Goal: Use online tool/utility: Utilize a website feature to perform a specific function

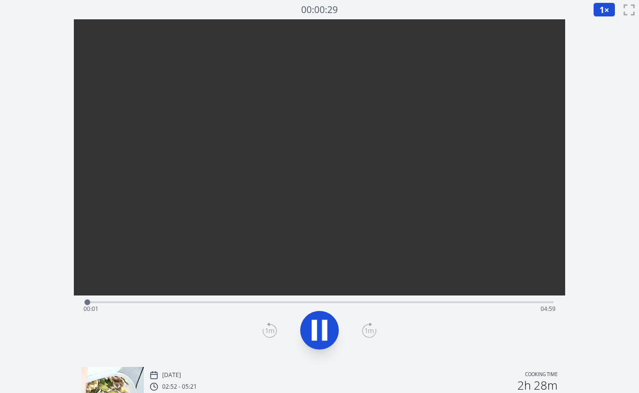
click at [116, 304] on div "Time elapsed: 00:01 Time remaining: 04:59" at bounding box center [320, 308] width 472 height 15
click at [150, 302] on div "Time elapsed: 00:20 Time remaining: 04:40" at bounding box center [320, 308] width 472 height 15
click at [183, 301] on div "Time elapsed: 00:41 Time remaining: 04:19" at bounding box center [319, 302] width 468 height 12
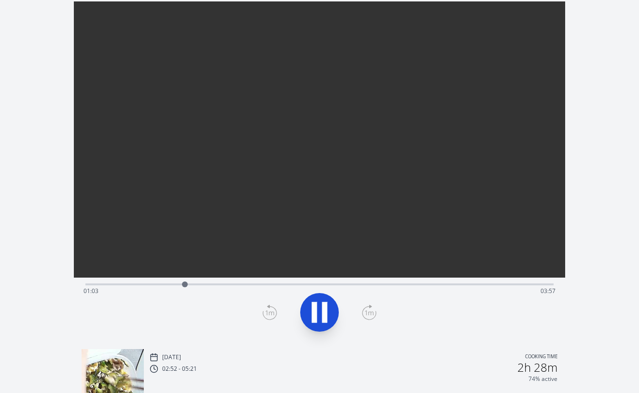
click at [213, 285] on div "Time elapsed: 01:03 Time remaining: 03:57" at bounding box center [320, 291] width 472 height 15
click at [240, 284] on div "Time elapsed: 01:22 Time remaining: 03:37" at bounding box center [320, 291] width 472 height 15
click at [259, 284] on div "Time elapsed: 01:38 Time remaining: 03:21" at bounding box center [320, 291] width 472 height 15
click at [279, 284] on div "Time elapsed: 01:51 Time remaining: 03:09" at bounding box center [320, 291] width 472 height 15
click at [295, 285] on div "Time elapsed: 02:04 Time remaining: 02:56" at bounding box center [320, 291] width 472 height 15
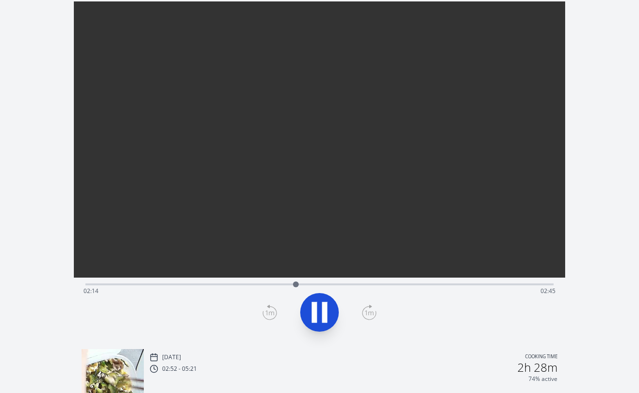
click at [305, 285] on div "Time elapsed: 02:14 Time remaining: 02:45" at bounding box center [320, 291] width 472 height 15
click at [319, 286] on div "Time elapsed: 02:21 Time remaining: 02:38" at bounding box center [320, 291] width 472 height 15
click at [310, 285] on div "Time elapsed: 02:30 Time remaining: 02:30" at bounding box center [320, 291] width 472 height 15
click at [319, 305] on icon at bounding box center [319, 312] width 27 height 27
click at [326, 285] on div "Time elapsed: 02:27 Time remaining: 02:32" at bounding box center [320, 291] width 472 height 15
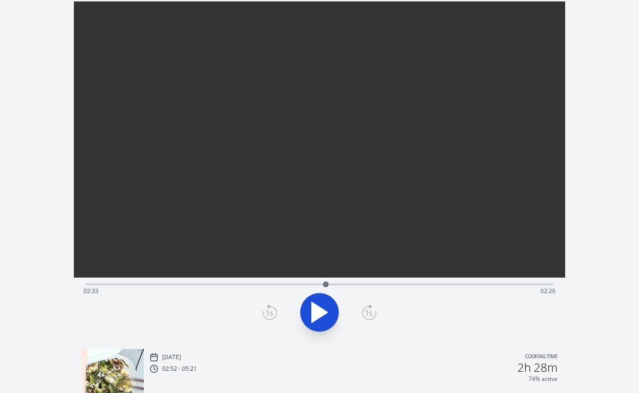
click at [351, 284] on div "Time elapsed: 02:33 Time remaining: 02:26" at bounding box center [320, 291] width 472 height 15
click at [344, 284] on div at bounding box center [350, 284] width 14 height 14
click at [327, 283] on div "Time elapsed: 02:45 Time remaining: 02:15" at bounding box center [319, 284] width 468 height 12
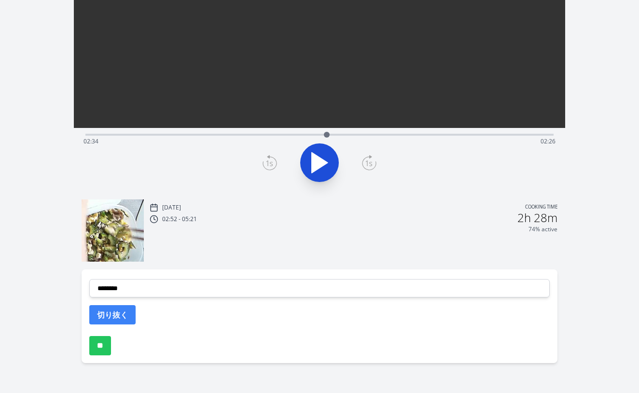
scroll to position [168, 0]
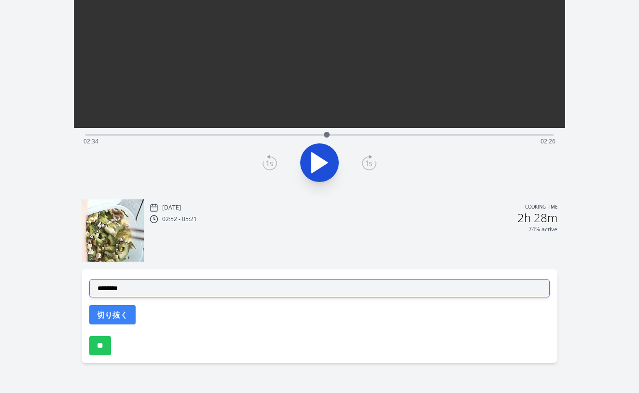
select select "**********"
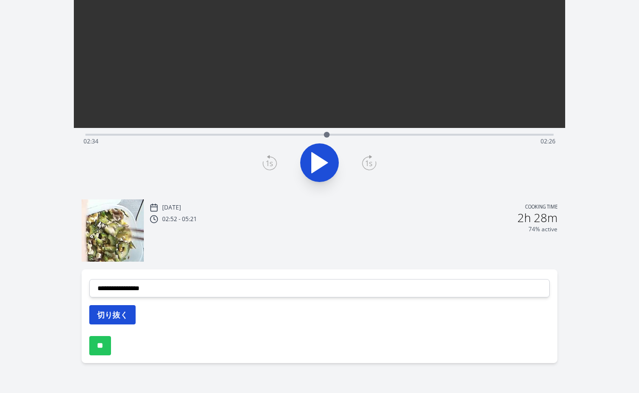
click at [115, 314] on button "切り抜く" at bounding box center [112, 314] width 46 height 19
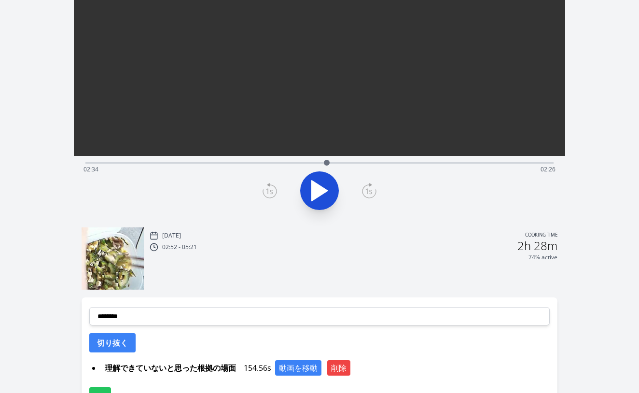
scroll to position [159, 0]
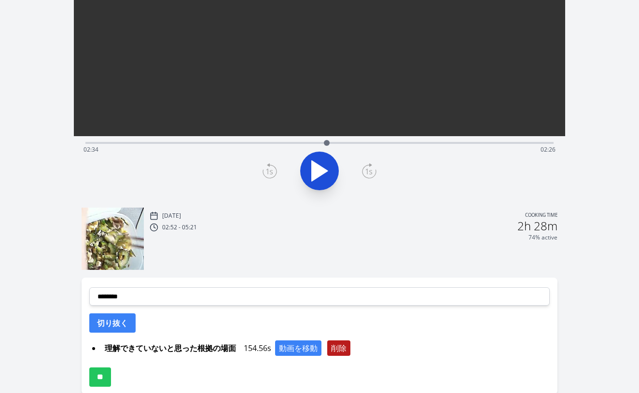
click at [347, 349] on button "削除" at bounding box center [338, 347] width 23 height 15
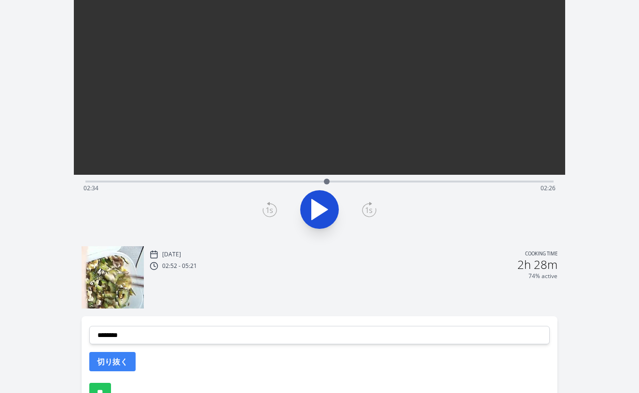
scroll to position [80, 0]
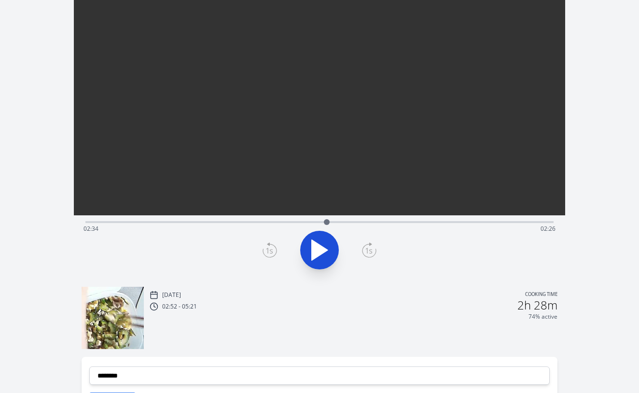
click at [427, 221] on div "Time elapsed: 02:34 Time remaining: 02:26" at bounding box center [320, 228] width 472 height 15
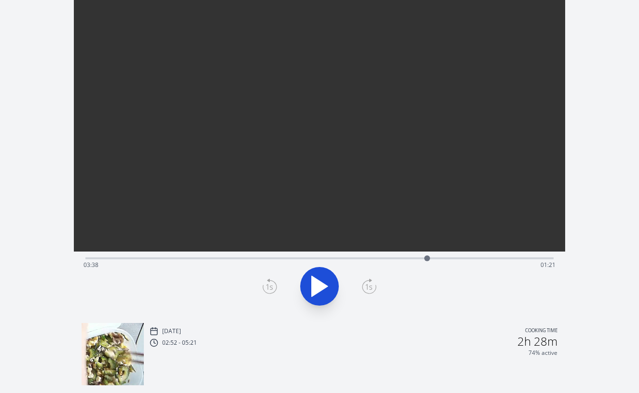
click at [415, 255] on div "Time elapsed: 03:38 Time remaining: 01:21" at bounding box center [319, 258] width 468 height 12
click at [391, 260] on div "Time elapsed: 03:30 Time remaining: 01:29" at bounding box center [320, 264] width 472 height 15
click at [370, 261] on div "Time elapsed: 03:15 Time remaining: 01:45" at bounding box center [320, 264] width 472 height 15
click at [374, 260] on div at bounding box center [370, 258] width 14 height 14
click at [353, 259] on div "Time elapsed: 03:04 Time remaining: 01:55" at bounding box center [320, 264] width 472 height 15
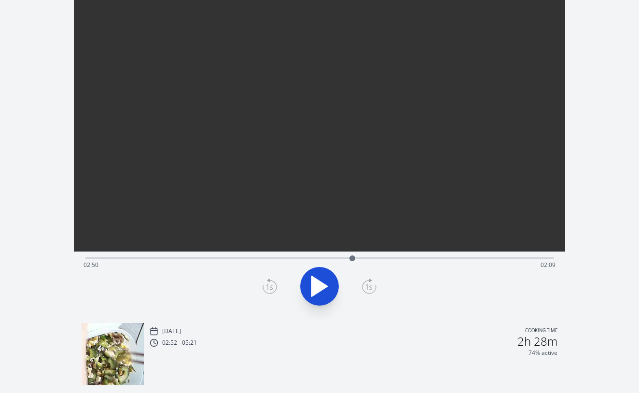
click at [337, 260] on div "Time elapsed: 02:50 Time remaining: 02:09" at bounding box center [320, 264] width 472 height 15
click at [318, 279] on icon at bounding box center [319, 286] width 27 height 27
click at [326, 278] on icon at bounding box center [324, 286] width 5 height 21
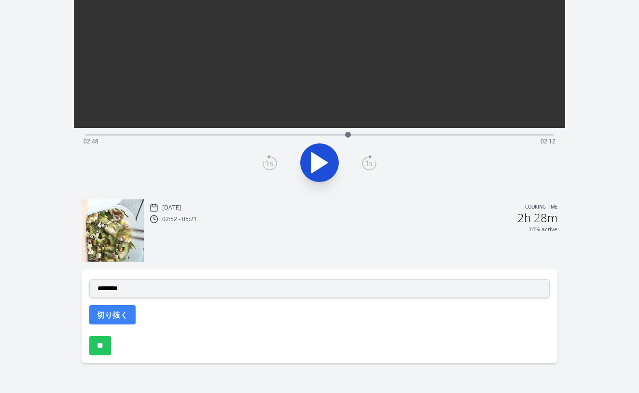
scroll to position [168, 0]
select select "**********"
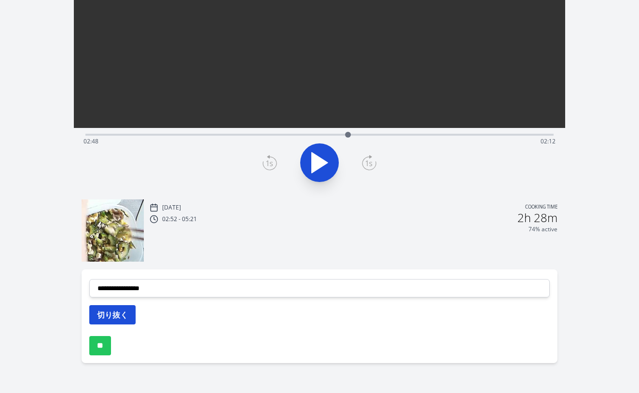
click at [120, 312] on button "切り抜く" at bounding box center [112, 314] width 46 height 19
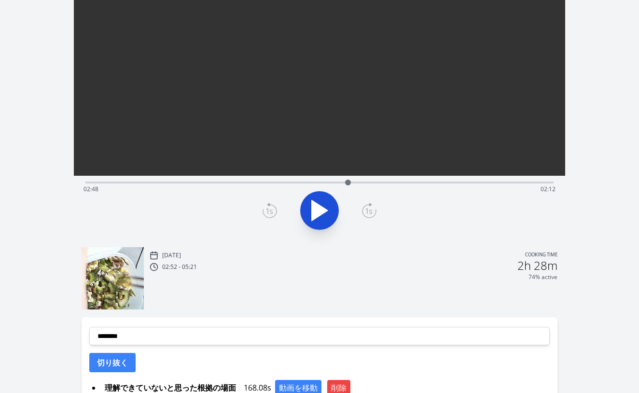
scroll to position [113, 0]
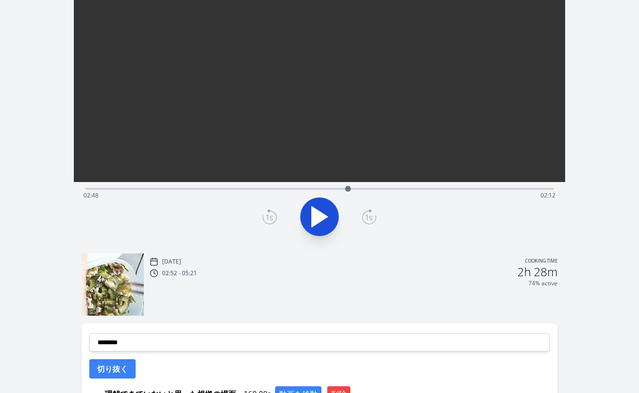
click at [237, 190] on div "Time elapsed: 02:48 Time remaining: 02:12" at bounding box center [320, 195] width 472 height 15
click at [255, 186] on div "Time elapsed: 01:36 Time remaining: 03:24" at bounding box center [319, 188] width 468 height 12
click at [284, 186] on div "Time elapsed: 01:48 Time remaining: 03:12" at bounding box center [319, 188] width 468 height 12
click at [302, 187] on div "Time elapsed: 02:07 Time remaining: 02:53" at bounding box center [319, 188] width 468 height 12
click at [317, 187] on div "Time elapsed: 02:18 Time remaining: 02:42" at bounding box center [319, 188] width 468 height 12
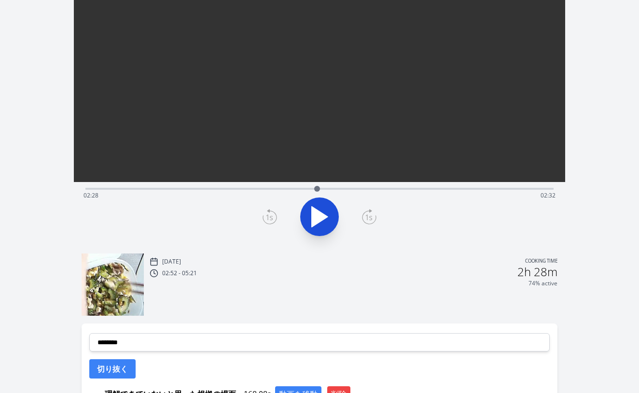
scroll to position [151, 0]
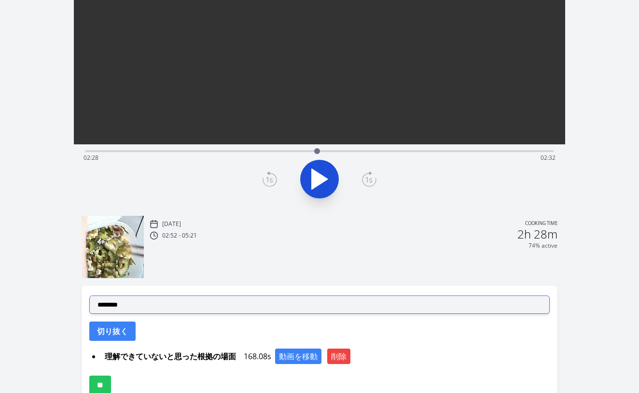
select select "**********"
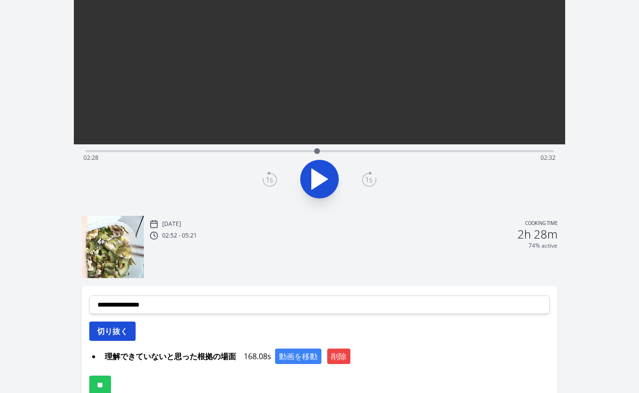
click at [108, 334] on button "切り抜く" at bounding box center [112, 331] width 46 height 19
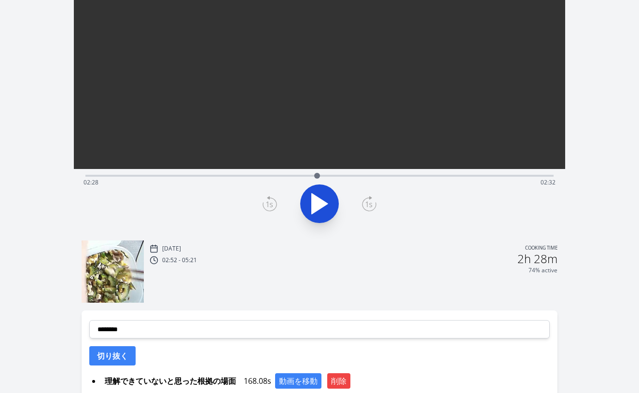
scroll to position [106, 0]
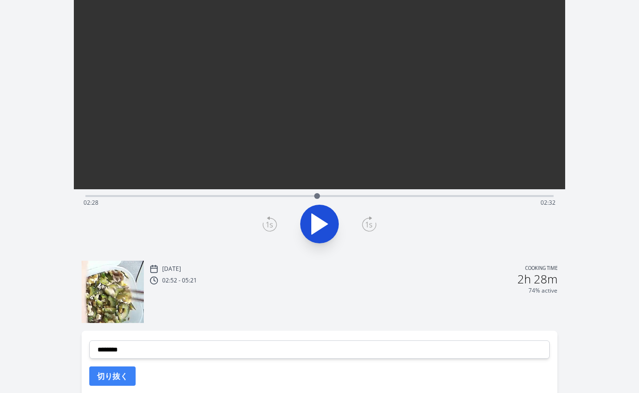
click at [271, 197] on div "Time elapsed: 02:28 Time remaining: 02:32" at bounding box center [320, 202] width 472 height 15
click at [279, 196] on div "Time elapsed: 01:58 Time remaining: 03:02" at bounding box center [320, 202] width 472 height 15
click at [288, 196] on div "Time elapsed: 02:03 Time remaining: 02:57" at bounding box center [320, 202] width 472 height 15
click at [295, 196] on div at bounding box center [288, 196] width 14 height 14
click at [300, 196] on div at bounding box center [294, 196] width 14 height 14
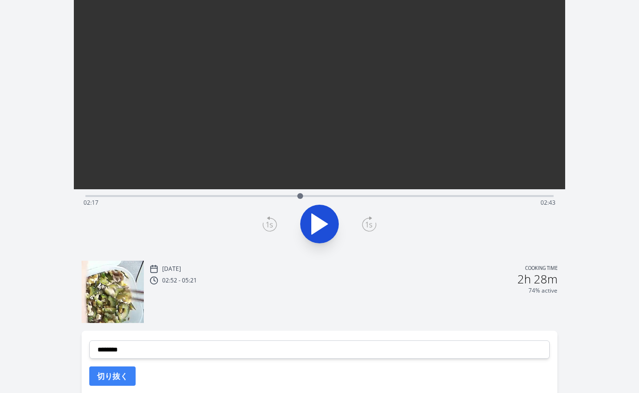
click at [310, 196] on div "Time elapsed: 02:17 Time remaining: 02:43" at bounding box center [320, 202] width 472 height 15
click at [319, 196] on div "Time elapsed: 02:23 Time remaining: 02:37" at bounding box center [320, 202] width 472 height 15
click at [314, 196] on div at bounding box center [319, 196] width 14 height 14
click at [310, 196] on div at bounding box center [314, 196] width 14 height 14
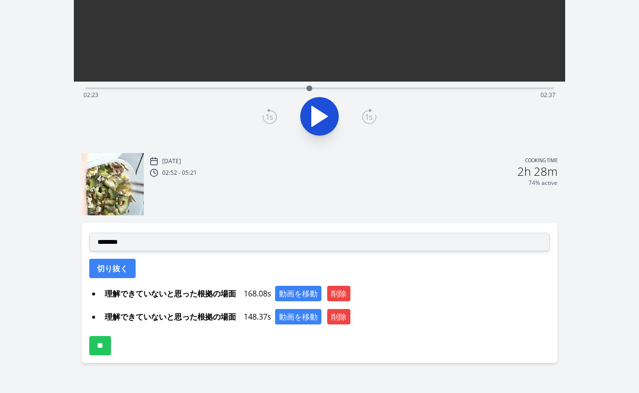
scroll to position [214, 0]
select select "**********"
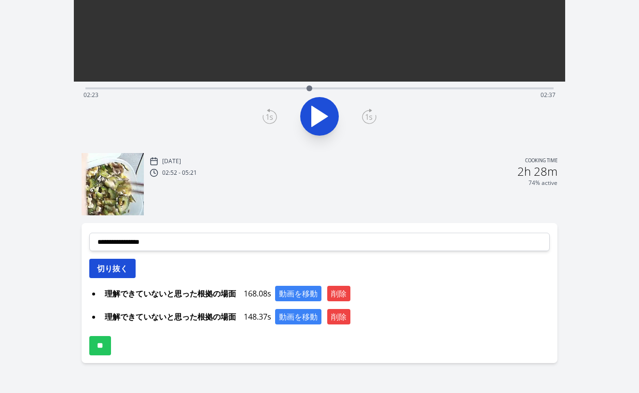
click at [113, 271] on button "切り抜く" at bounding box center [112, 268] width 46 height 19
select select
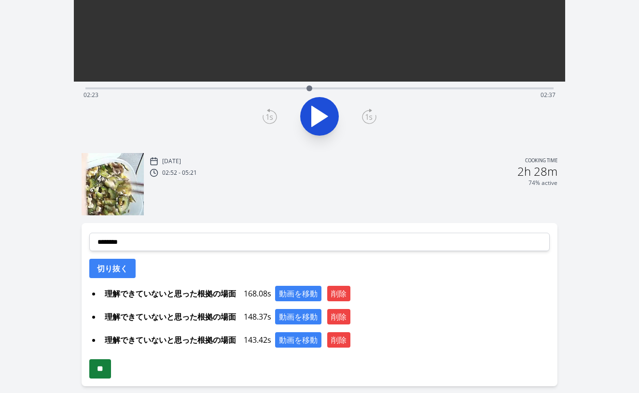
click at [105, 366] on input "**" at bounding box center [100, 368] width 22 height 19
